Goal: Navigation & Orientation: Find specific page/section

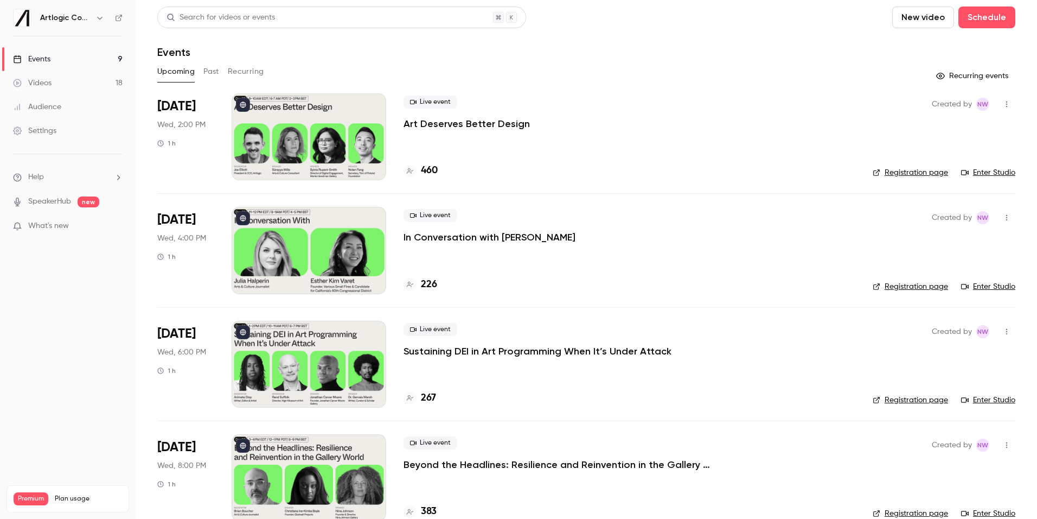
click at [47, 85] on div "Videos" at bounding box center [32, 83] width 39 height 11
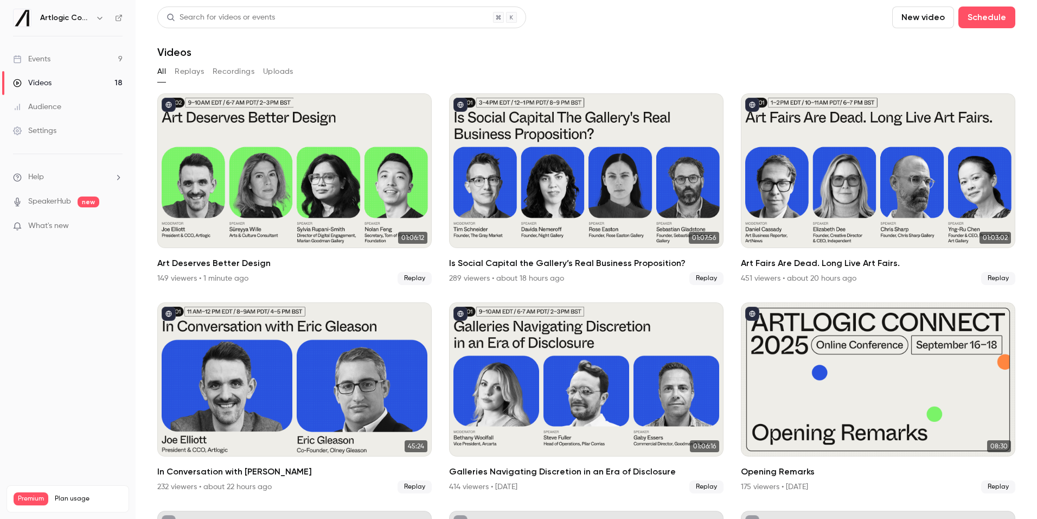
click at [48, 113] on link "Audience" at bounding box center [68, 107] width 136 height 24
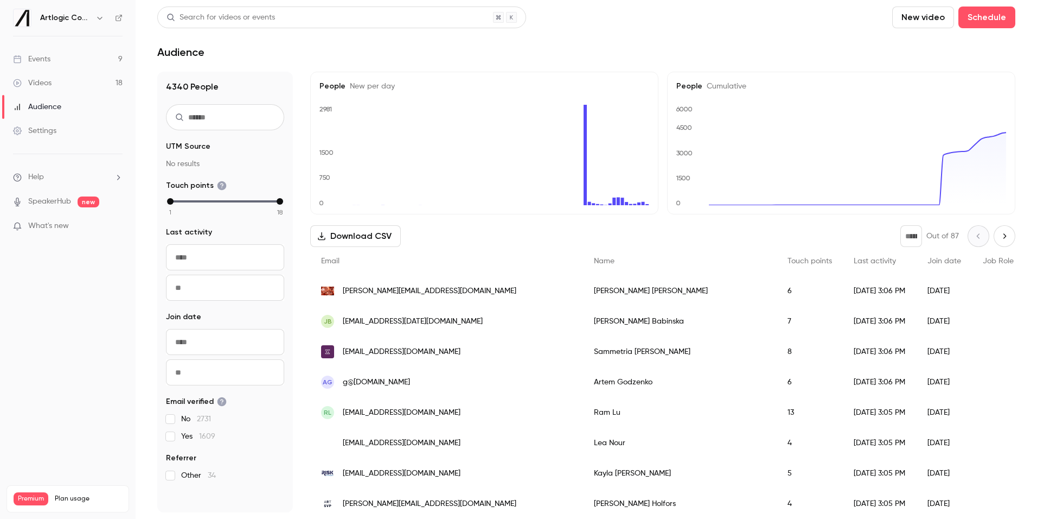
click at [116, 20] on icon at bounding box center [119, 18] width 8 height 8
click at [38, 82] on div "Videos" at bounding box center [32, 83] width 39 height 11
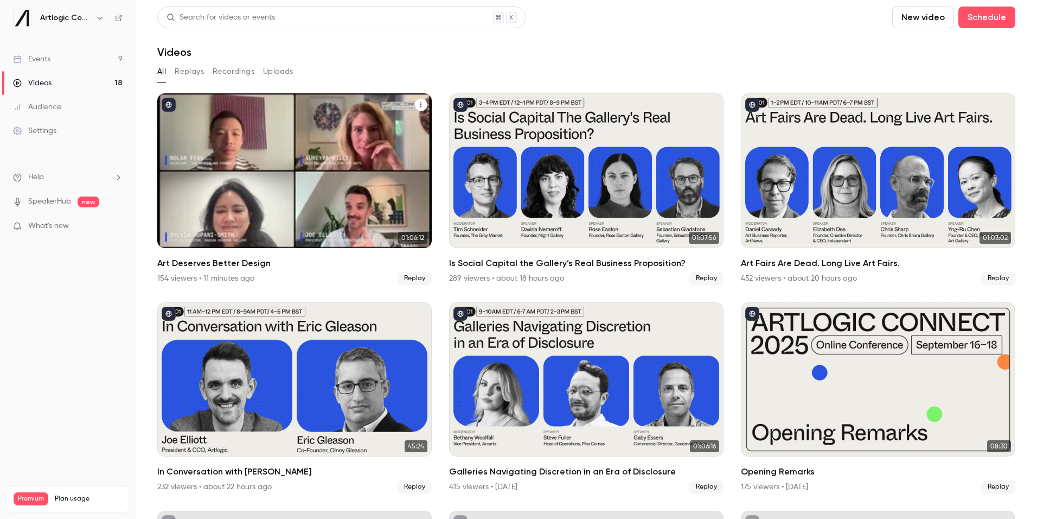
click at [216, 147] on div "Art Deserves Better Design" at bounding box center [294, 170] width 274 height 155
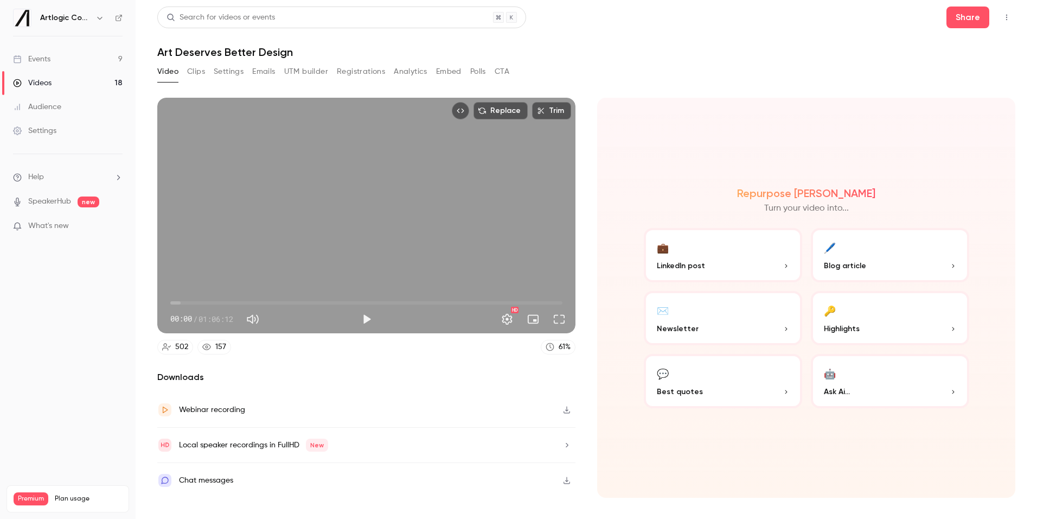
click at [365, 71] on button "Registrations" at bounding box center [361, 71] width 48 height 17
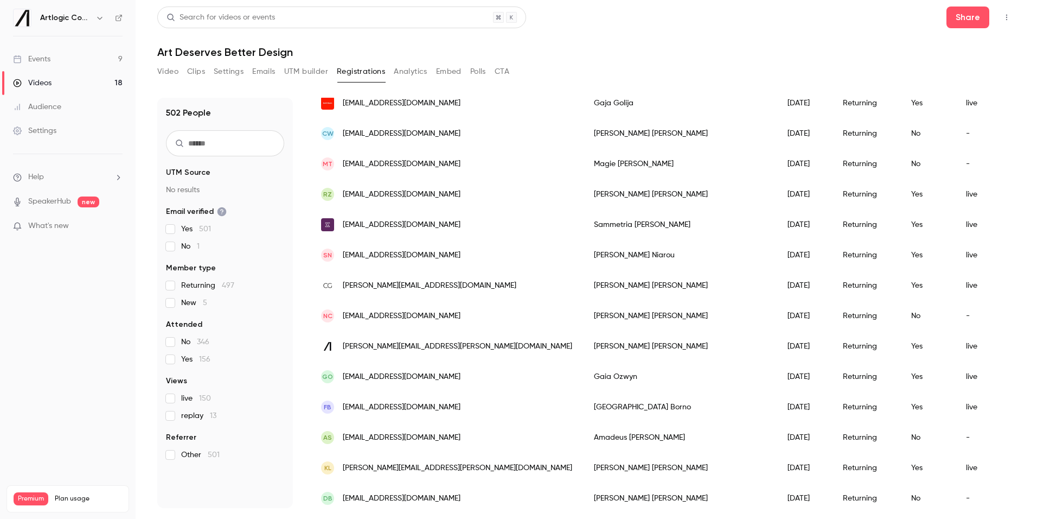
scroll to position [1212, 0]
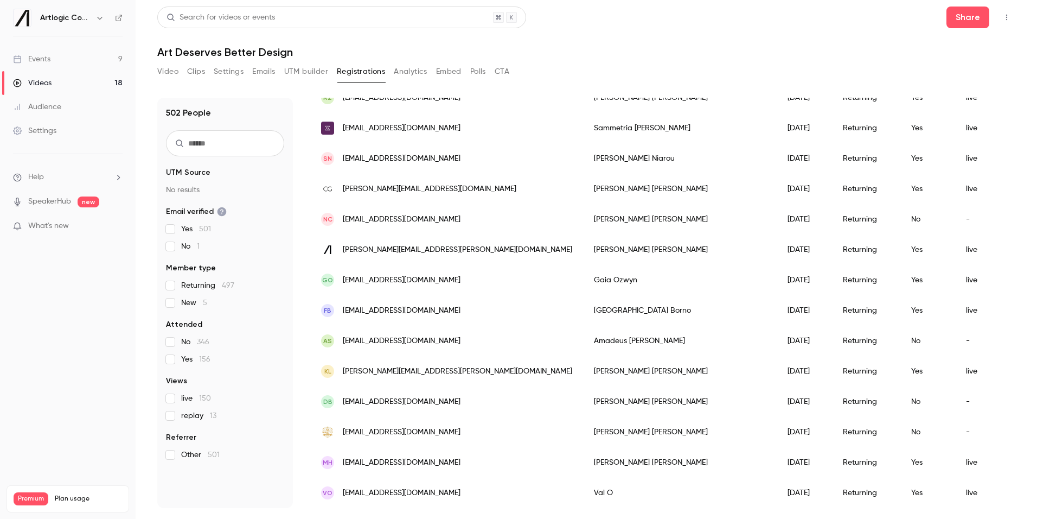
click at [40, 54] on div "Events" at bounding box center [31, 59] width 37 height 11
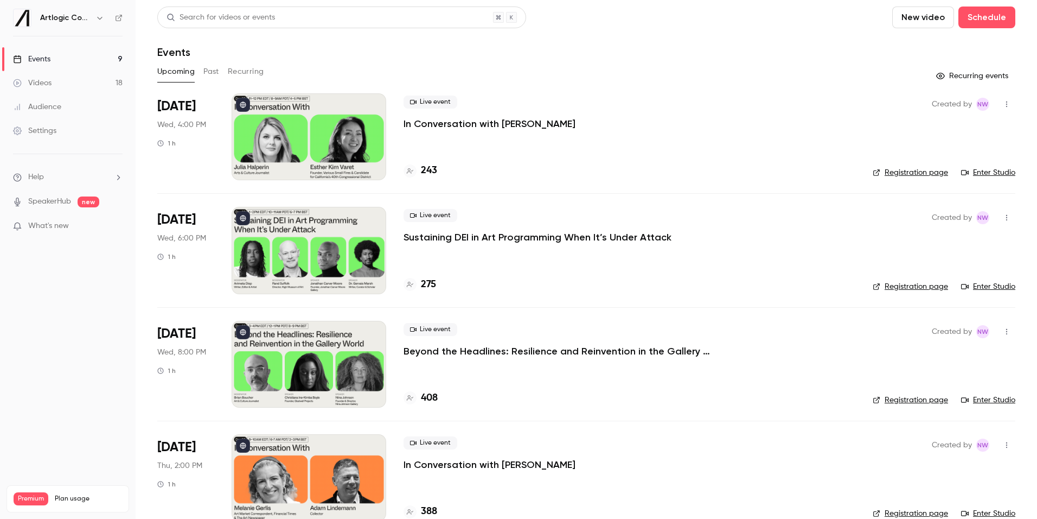
click at [986, 172] on link "Enter Studio" at bounding box center [988, 172] width 54 height 11
